Goal: Information Seeking & Learning: Obtain resource

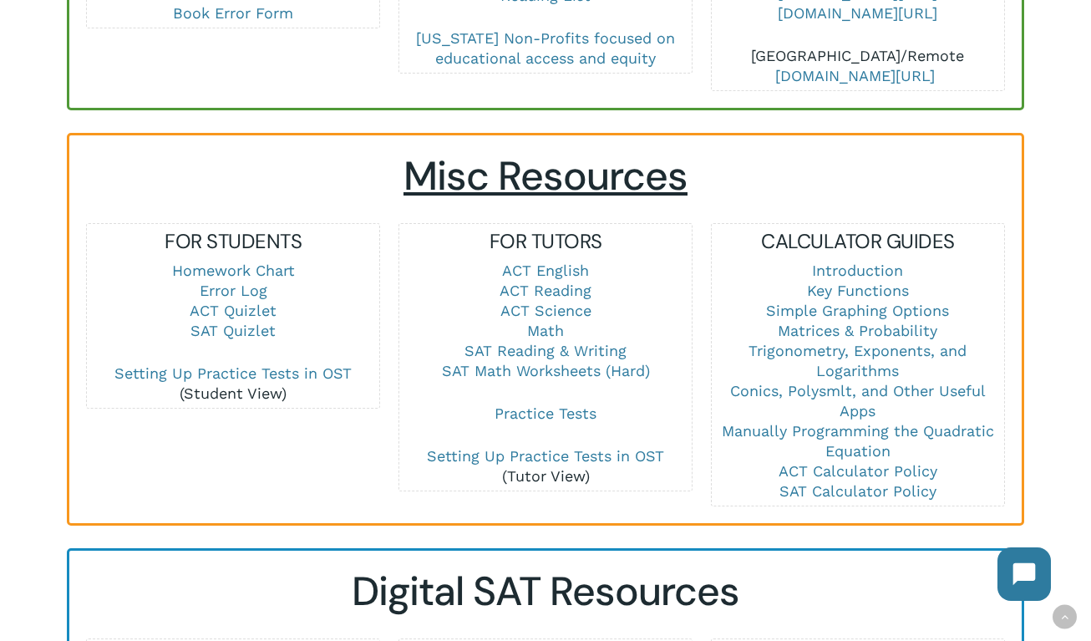
scroll to position [1062, 0]
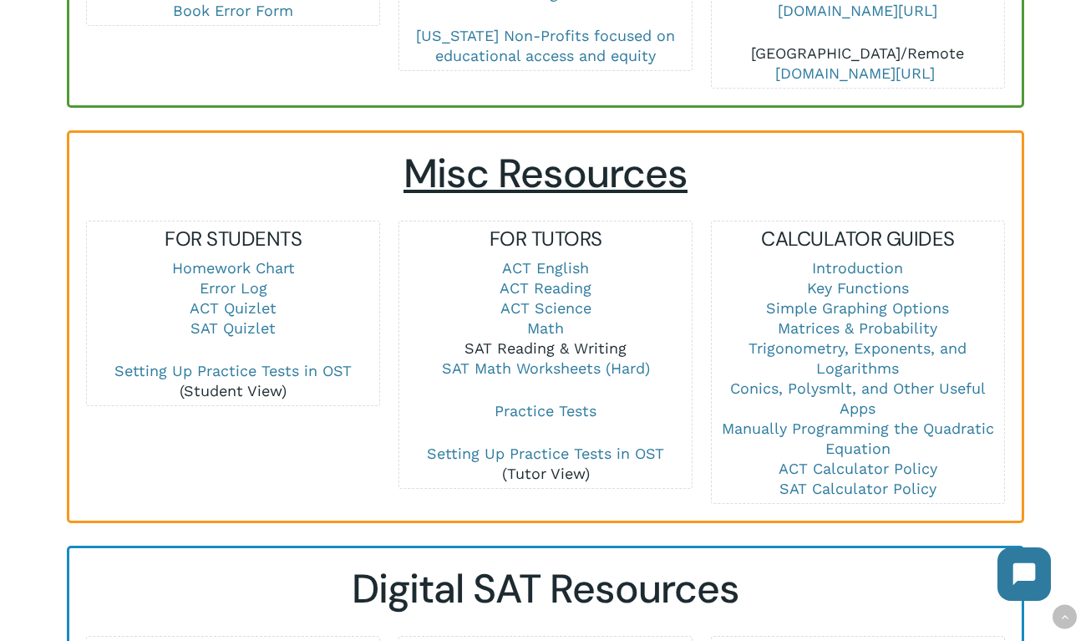
click at [528, 339] on link "SAT Reading & Writing" at bounding box center [545, 348] width 162 height 18
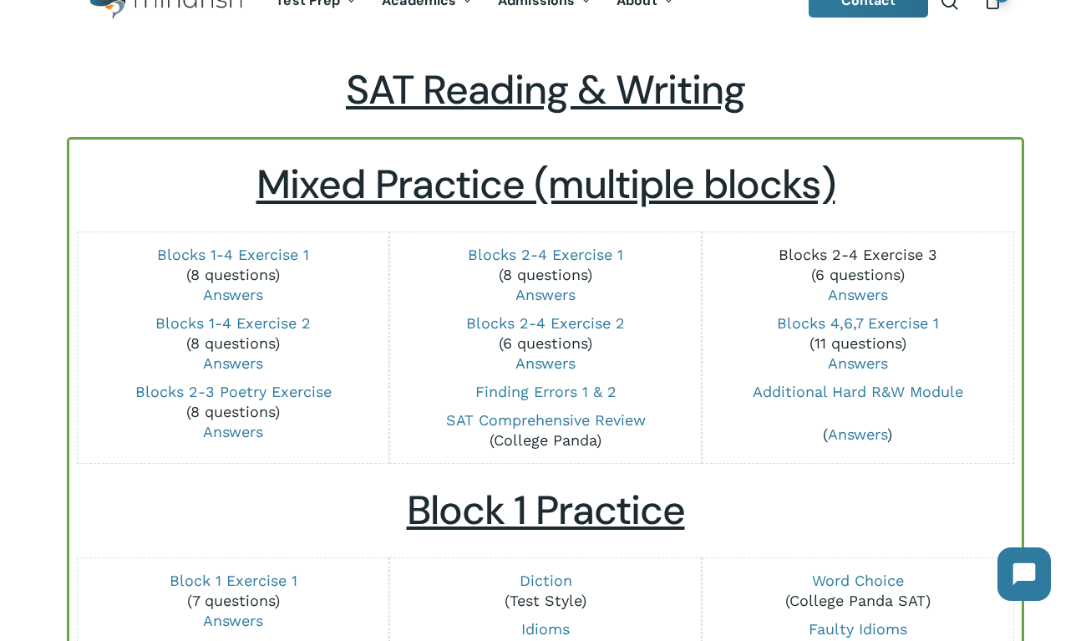
click at [835, 252] on link "Blocks 2-4 Exercise 3" at bounding box center [858, 255] width 159 height 18
click at [229, 388] on link "Blocks 2-3 Poetry Exercise" at bounding box center [233, 392] width 196 height 18
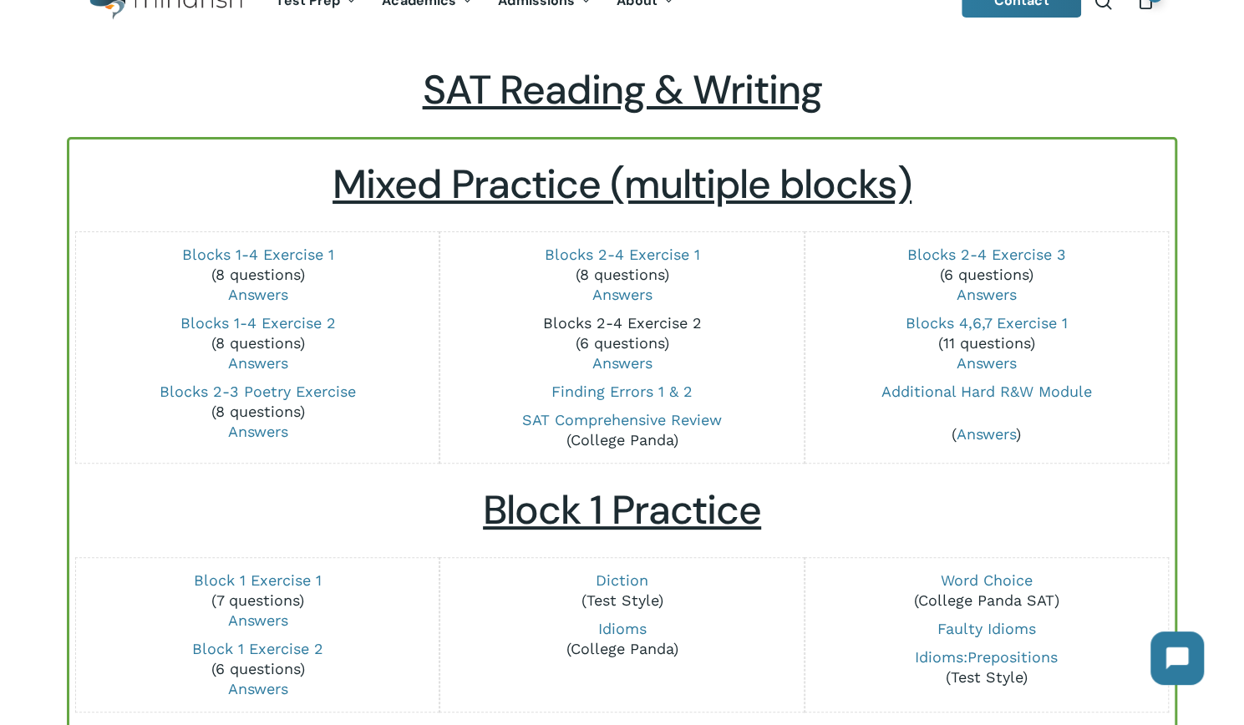
click at [585, 327] on link "Blocks 2-4 Exercise 2" at bounding box center [621, 323] width 159 height 18
click at [937, 318] on link "Blocks 4,6,7 Exercise 1" at bounding box center [987, 323] width 162 height 18
click at [309, 323] on link "Blocks 1-4 Exercise 2" at bounding box center [257, 323] width 155 height 18
click at [302, 256] on link "Blocks 1-4 Exercise 1" at bounding box center [257, 255] width 152 height 18
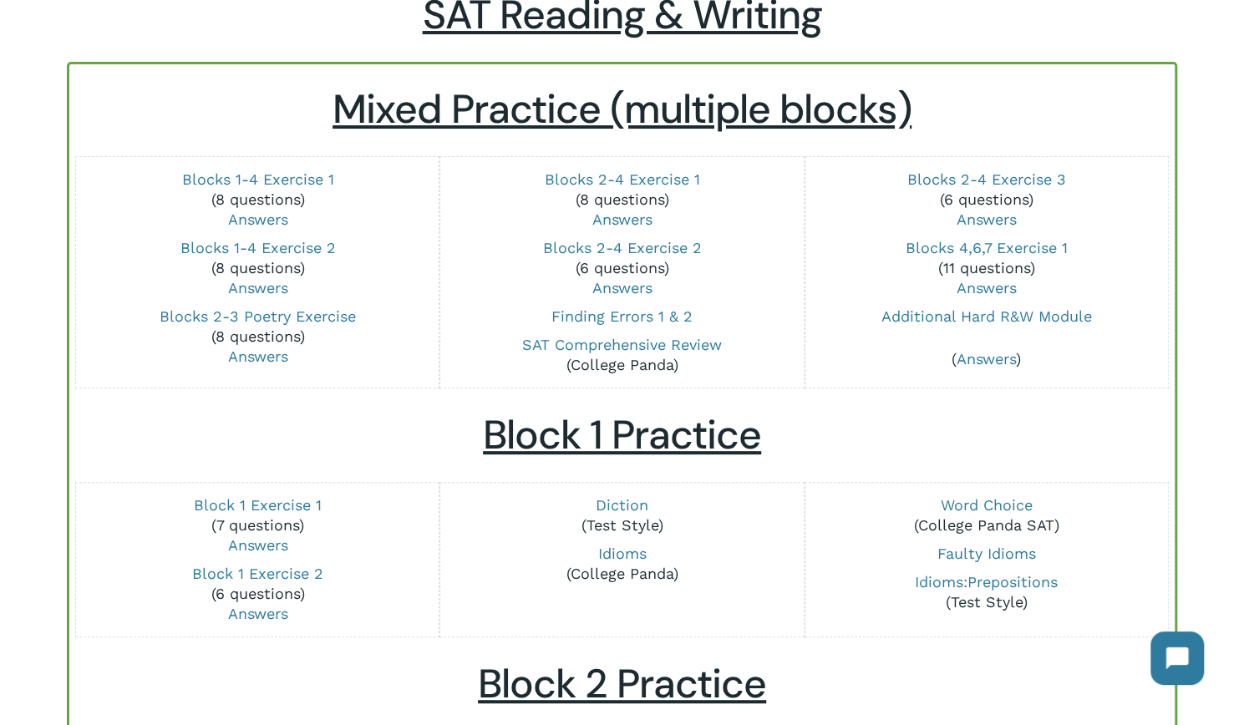
scroll to position [109, 0]
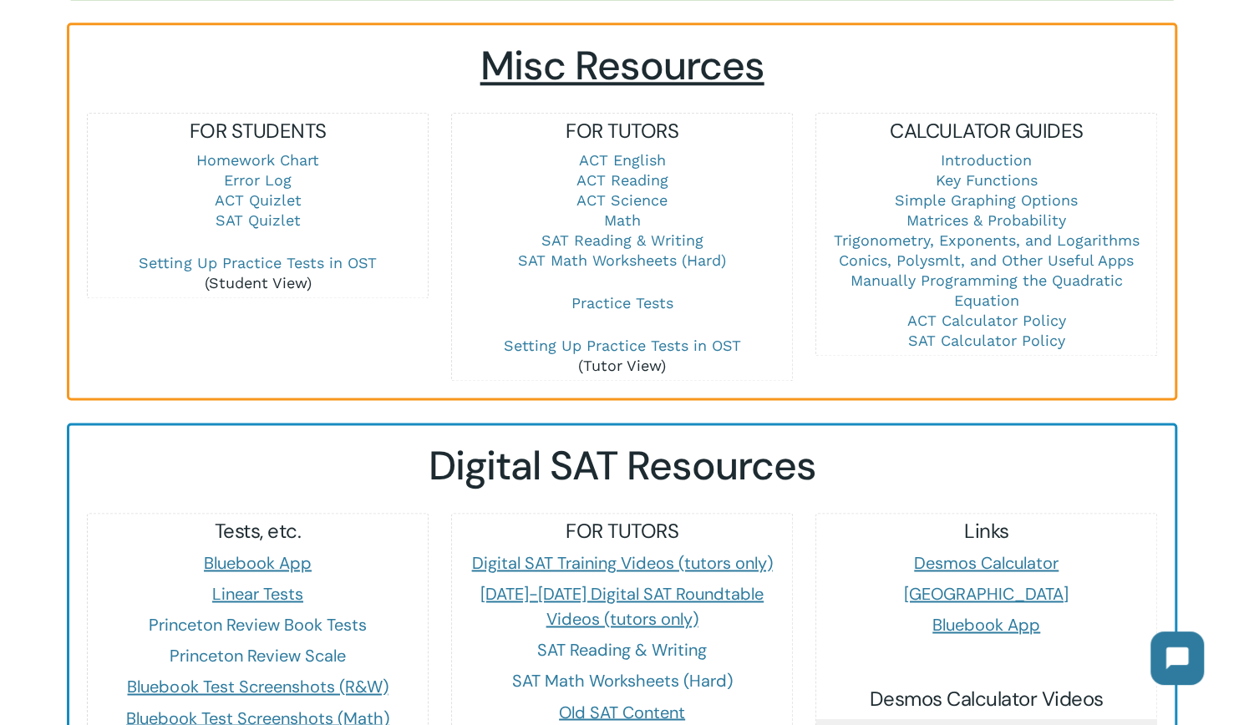
scroll to position [1150, 0]
click at [548, 251] on link "SAT Math Worksheets (Hard)" at bounding box center [622, 260] width 208 height 18
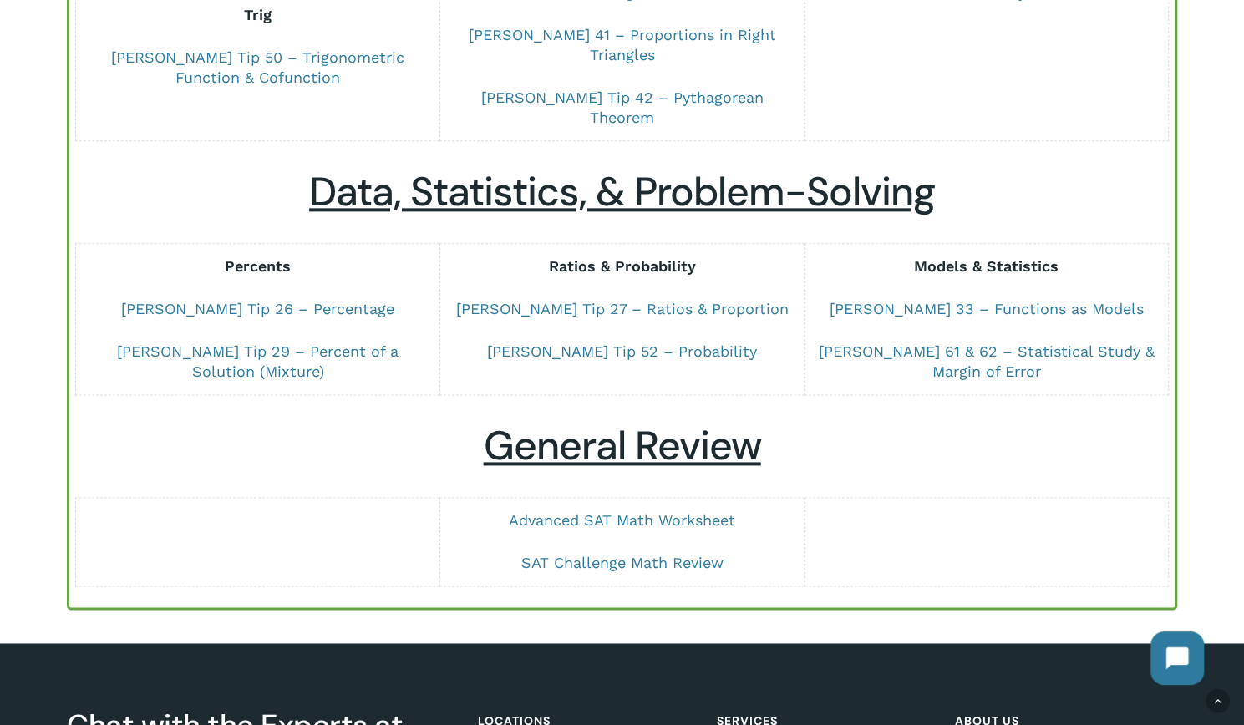
scroll to position [1126, 0]
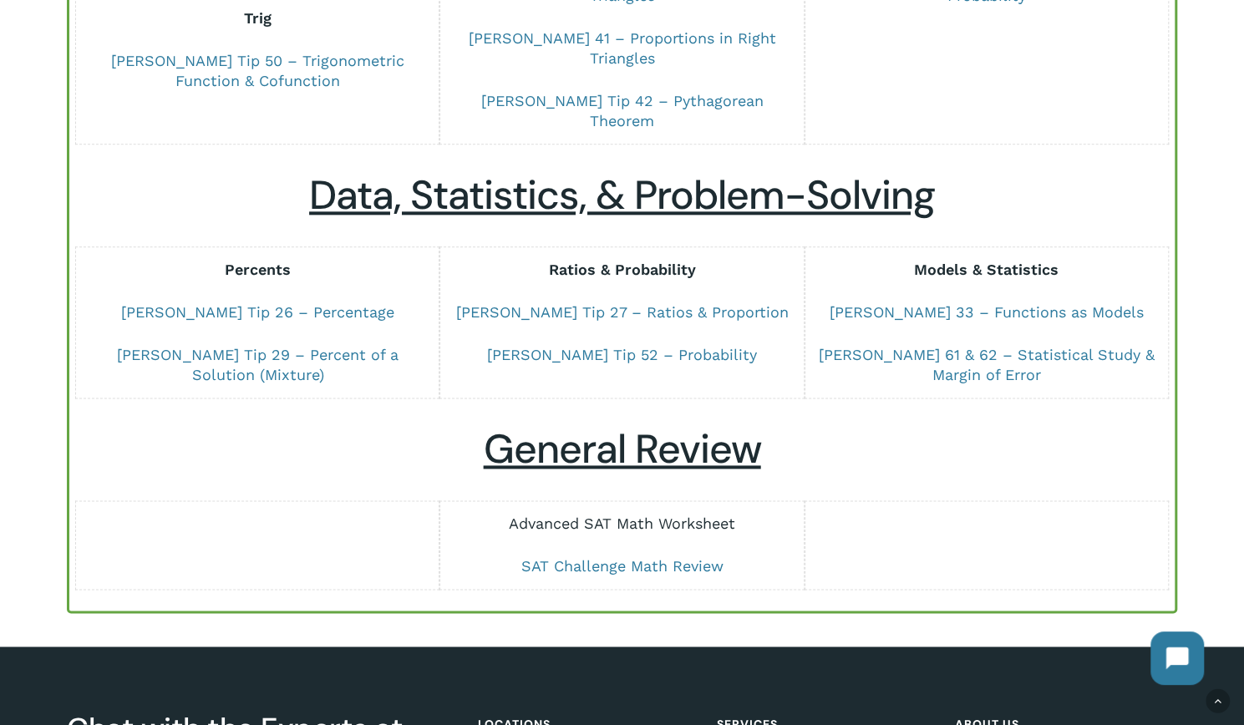
click at [582, 515] on link "Advanced SAT Math Worksheet" at bounding box center [622, 524] width 226 height 18
